Goal: Task Accomplishment & Management: Use online tool/utility

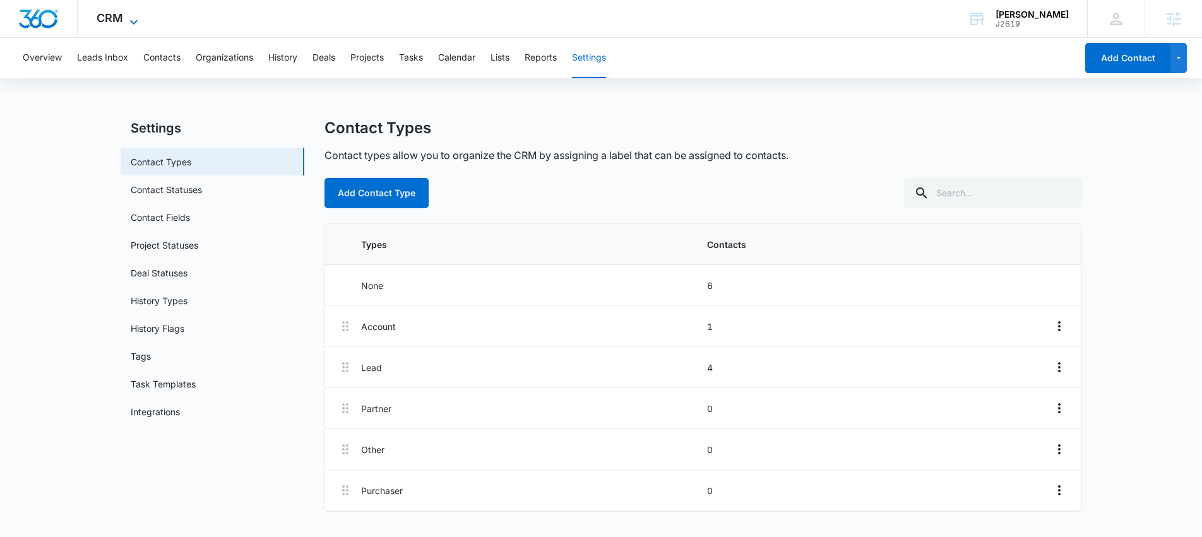
click at [129, 18] on icon at bounding box center [133, 22] width 15 height 15
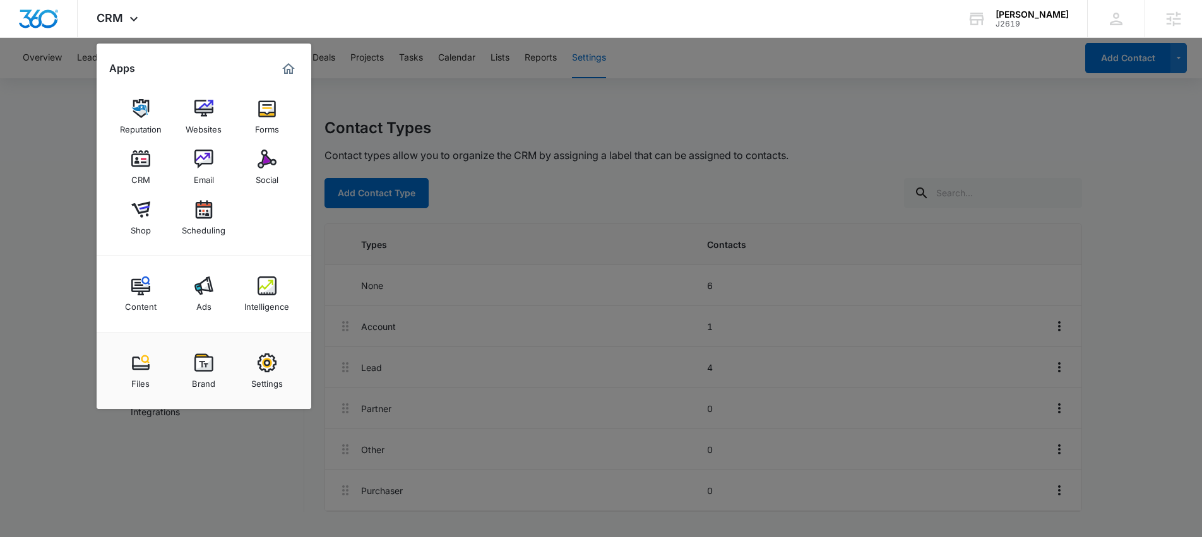
click at [264, 110] on img at bounding box center [266, 108] width 19 height 19
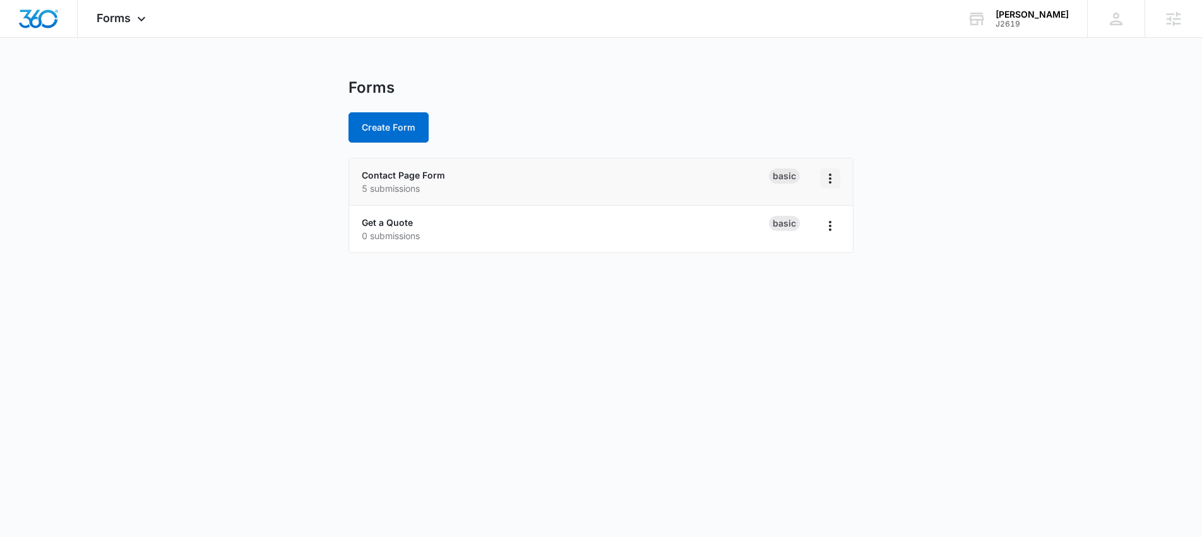
click at [836, 183] on icon "Overflow Menu" at bounding box center [829, 178] width 15 height 15
drag, startPoint x: 450, startPoint y: 178, endPoint x: 443, endPoint y: 178, distance: 6.9
click at [449, 178] on div "Contact Page Form 5 submissions" at bounding box center [565, 182] width 407 height 27
click at [404, 169] on div "Contact Page Form 5 submissions" at bounding box center [565, 182] width 407 height 27
click at [405, 173] on link "Contact Page Form" at bounding box center [403, 175] width 83 height 11
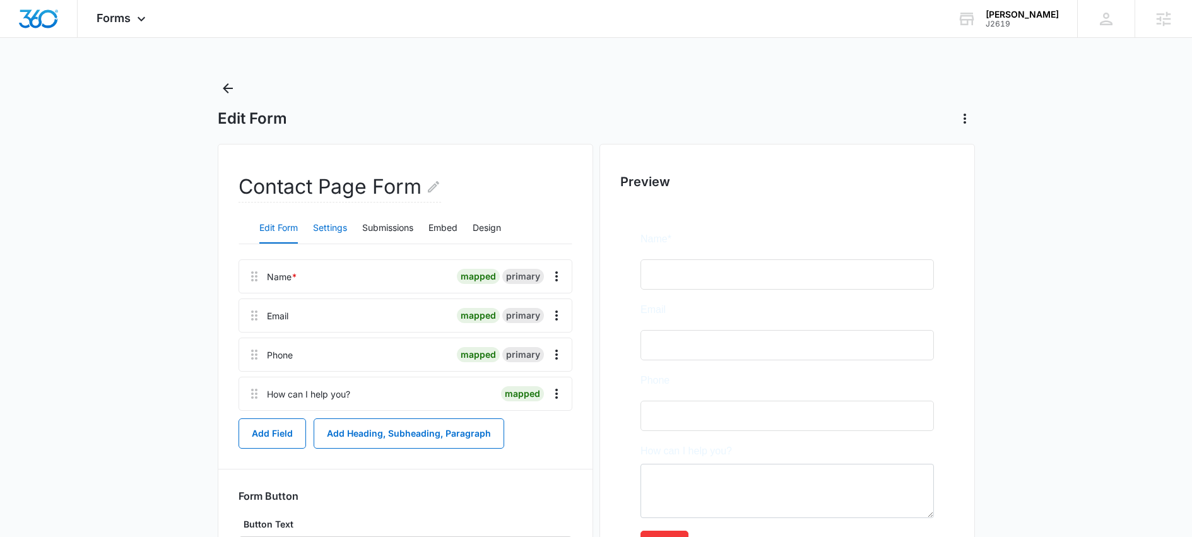
click at [336, 227] on button "Settings" at bounding box center [330, 228] width 34 height 30
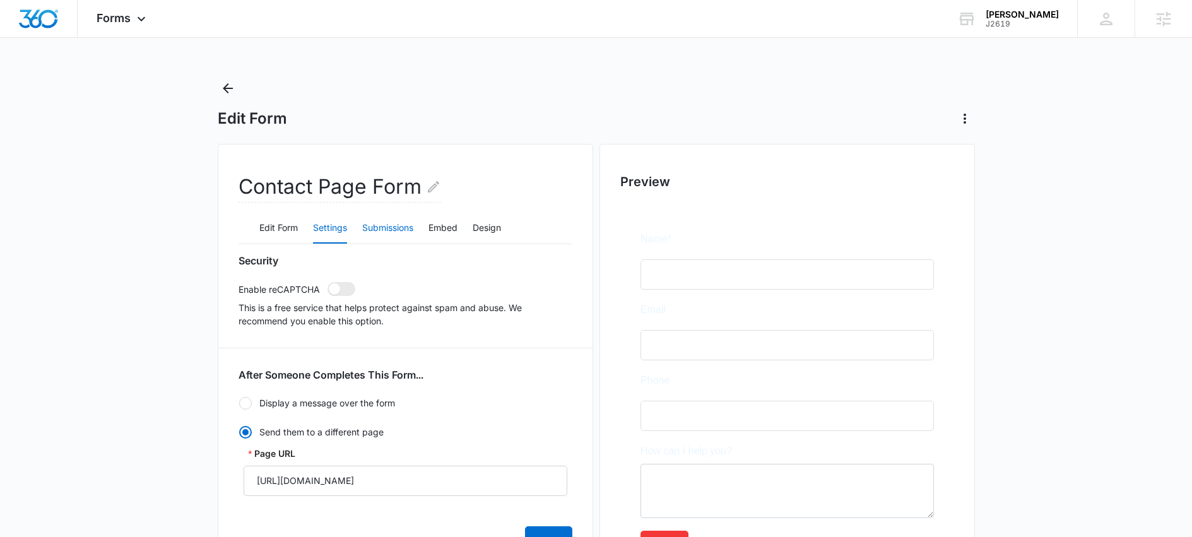
click at [391, 226] on button "Submissions" at bounding box center [387, 228] width 51 height 30
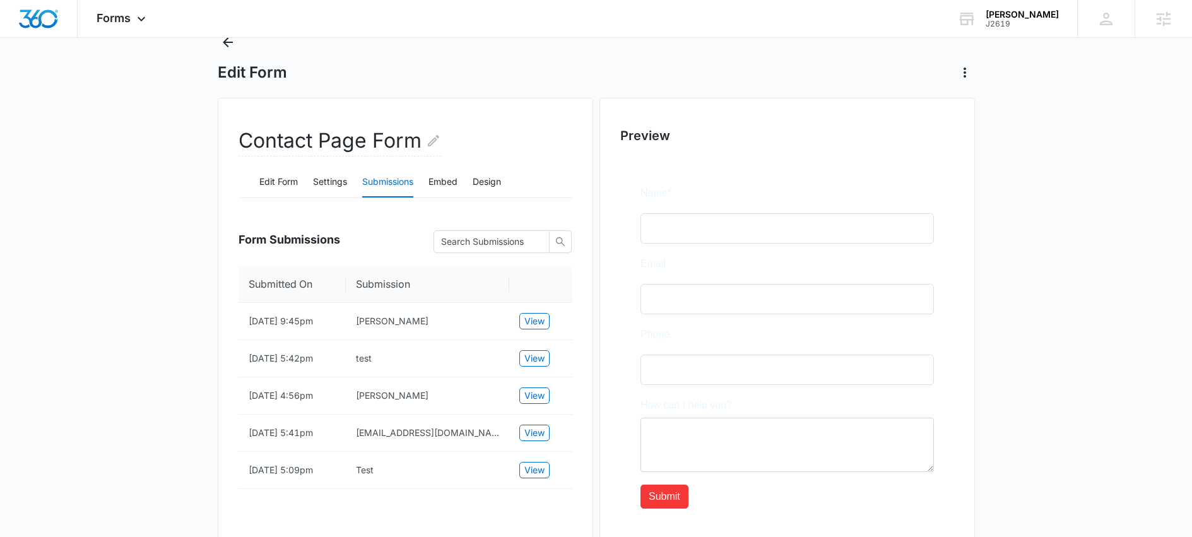
scroll to position [103, 0]
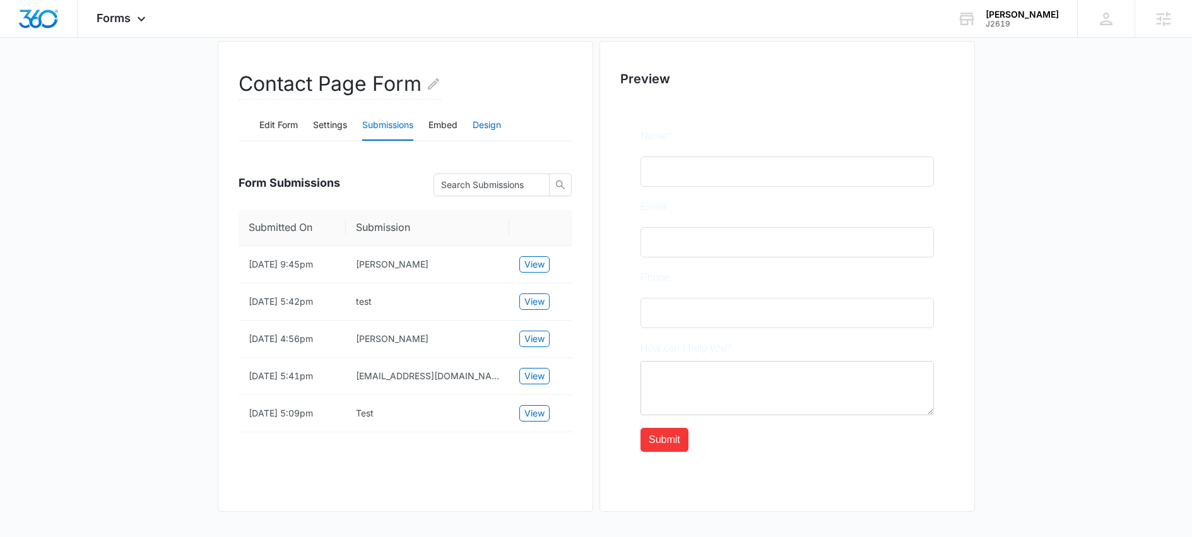
click at [489, 122] on button "Design" at bounding box center [487, 125] width 28 height 30
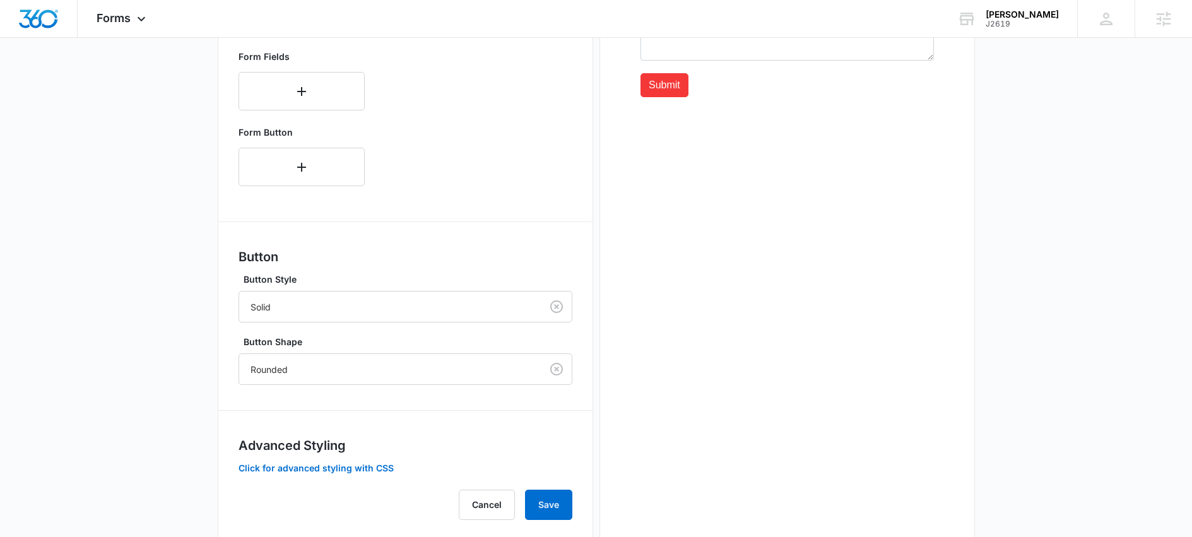
scroll to position [487, 0]
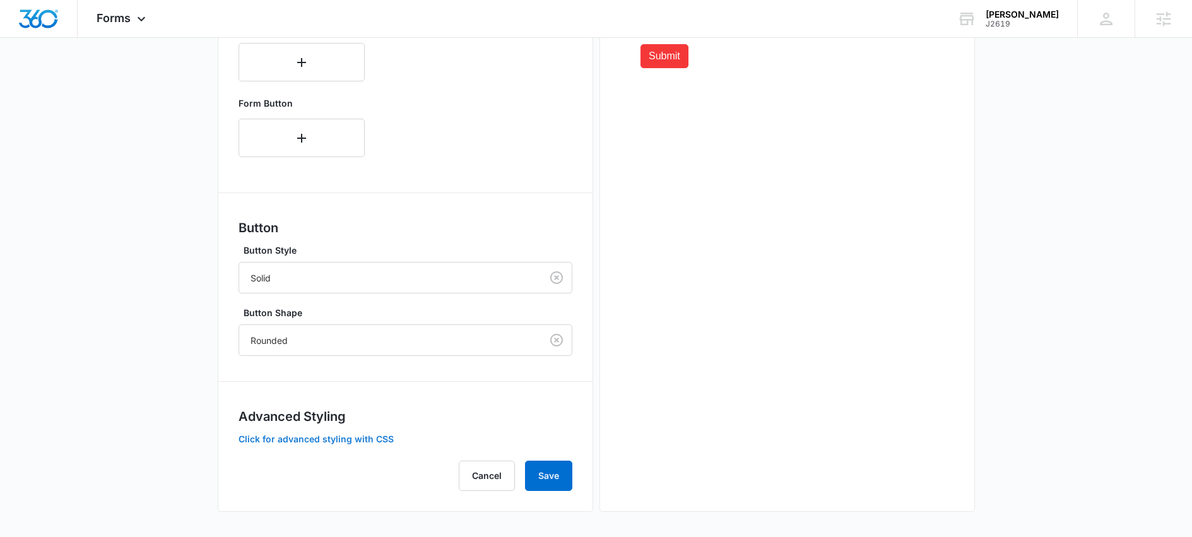
click at [317, 442] on button "Click for advanced styling with CSS" at bounding box center [316, 439] width 155 height 9
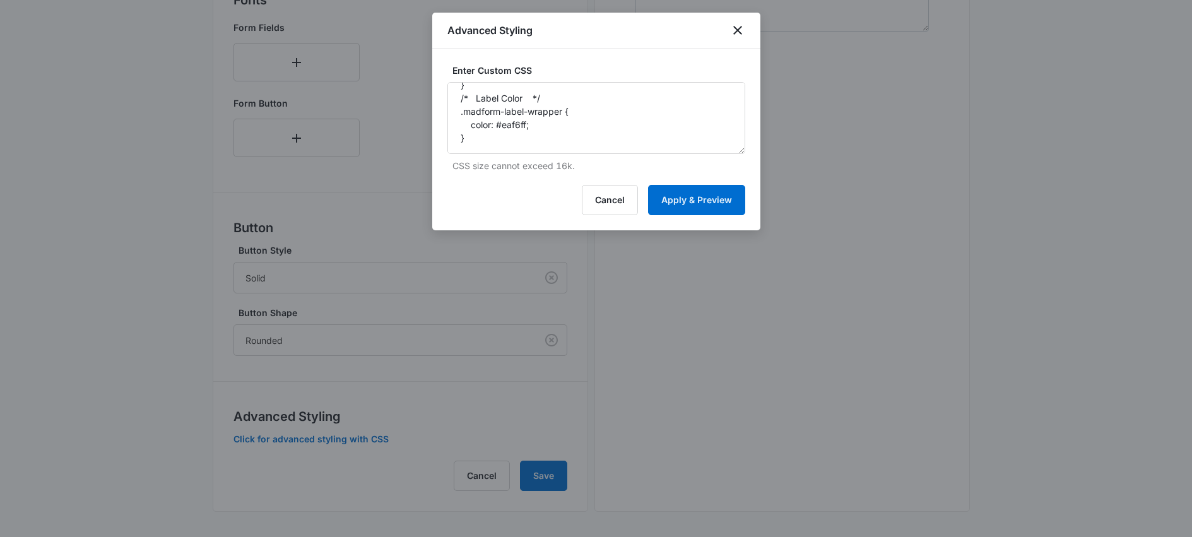
scroll to position [278, 0]
click at [606, 204] on button "Cancel" at bounding box center [610, 200] width 56 height 30
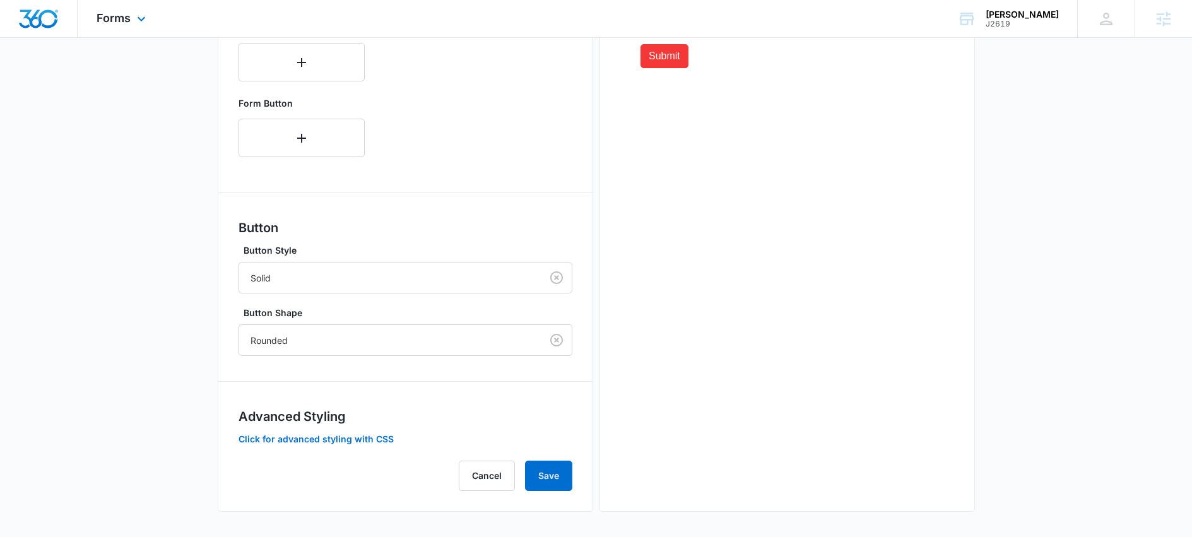
click at [131, 18] on div "Forms Apps Reputation Websites Forms CRM Email Social Shop Scheduling Content A…" at bounding box center [123, 18] width 90 height 37
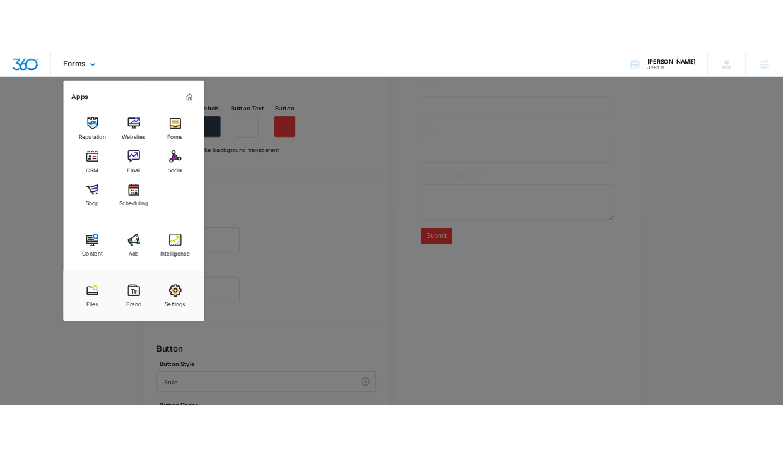
scroll to position [68, 0]
